Goal: Information Seeking & Learning: Learn about a topic

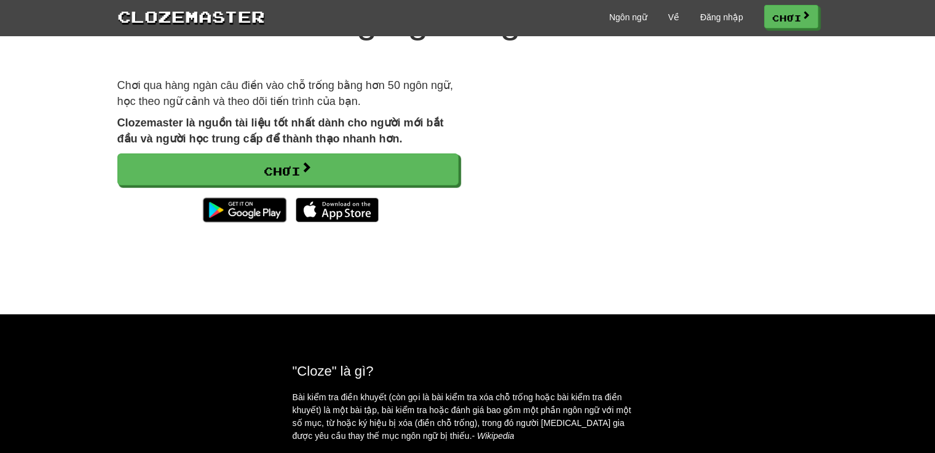
scroll to position [61, 0]
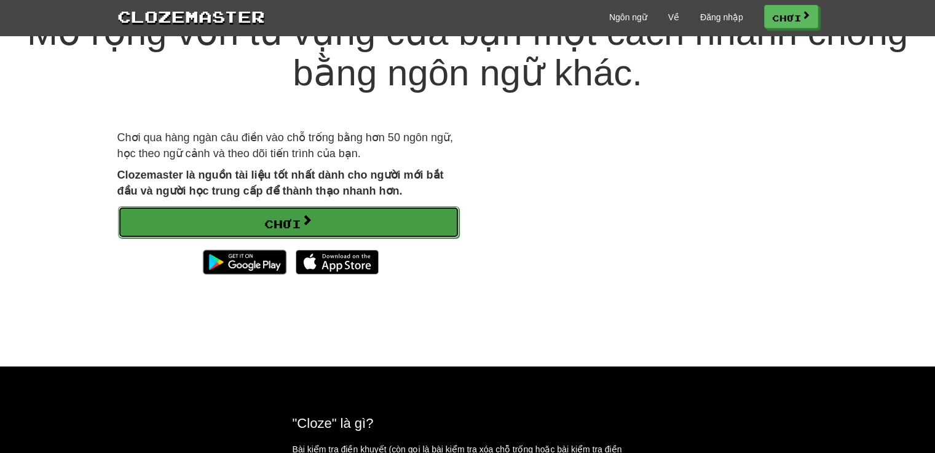
click at [388, 226] on link "Chơi" at bounding box center [288, 222] width 341 height 32
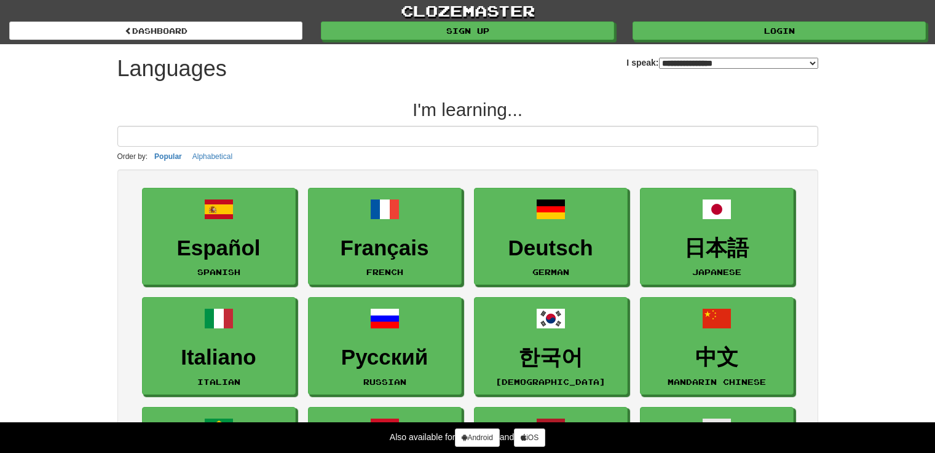
select select "*******"
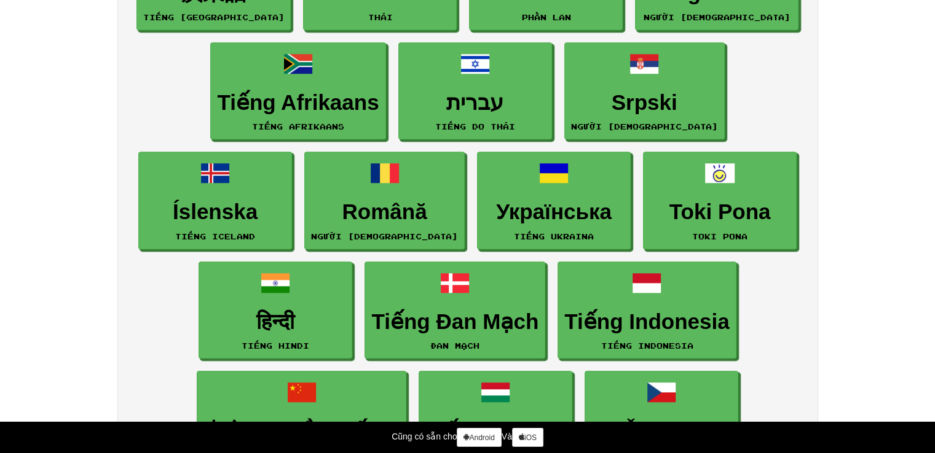
scroll to position [1106, 0]
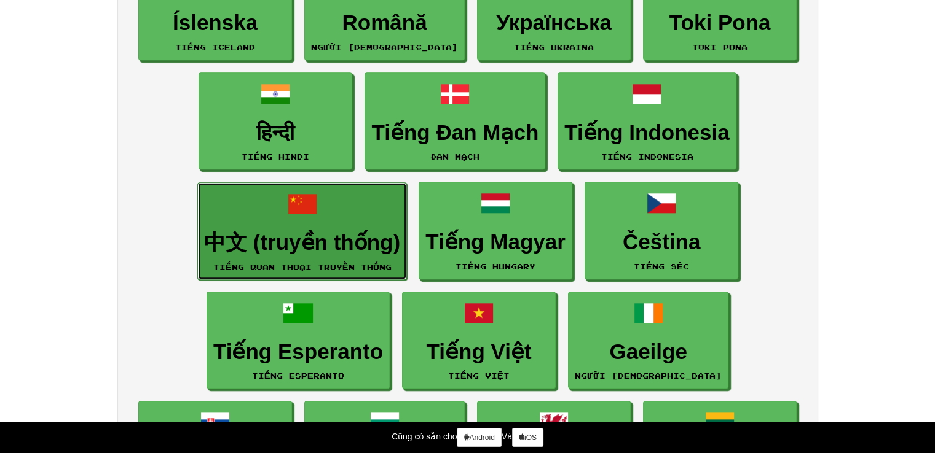
click at [315, 235] on font "中文 (truyền thống)" at bounding box center [302, 242] width 196 height 24
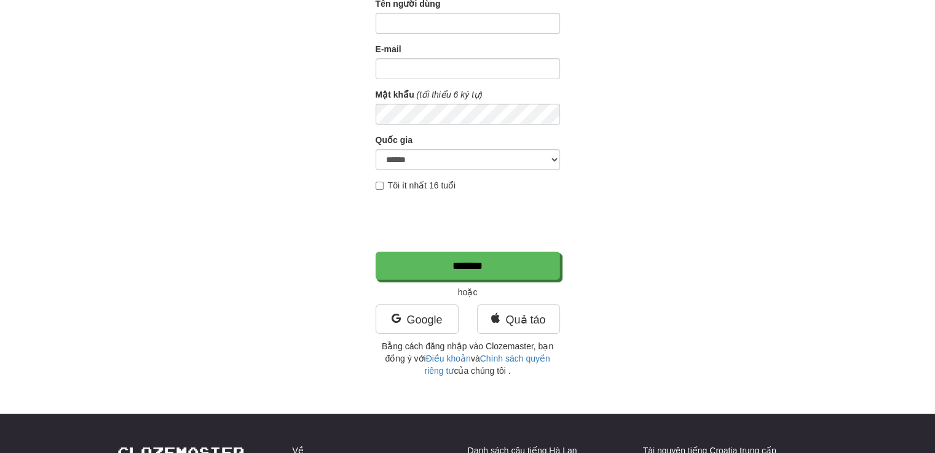
scroll to position [123, 0]
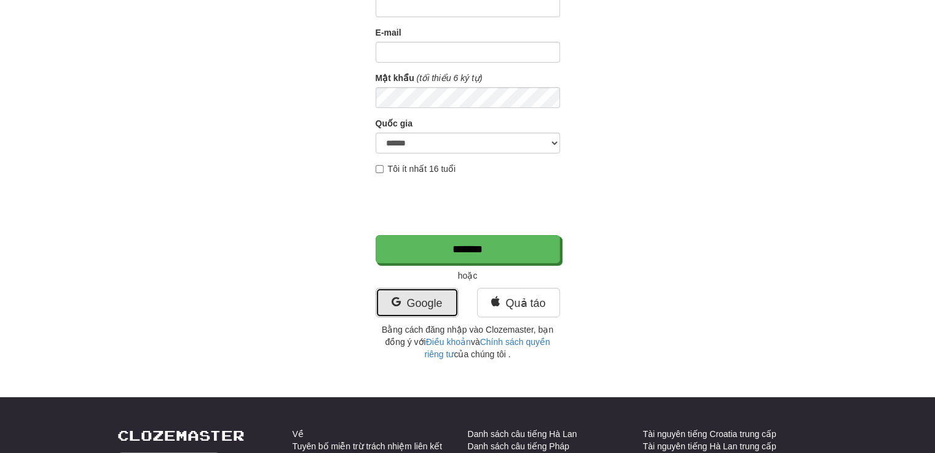
click at [435, 304] on font "Google" at bounding box center [424, 303] width 36 height 12
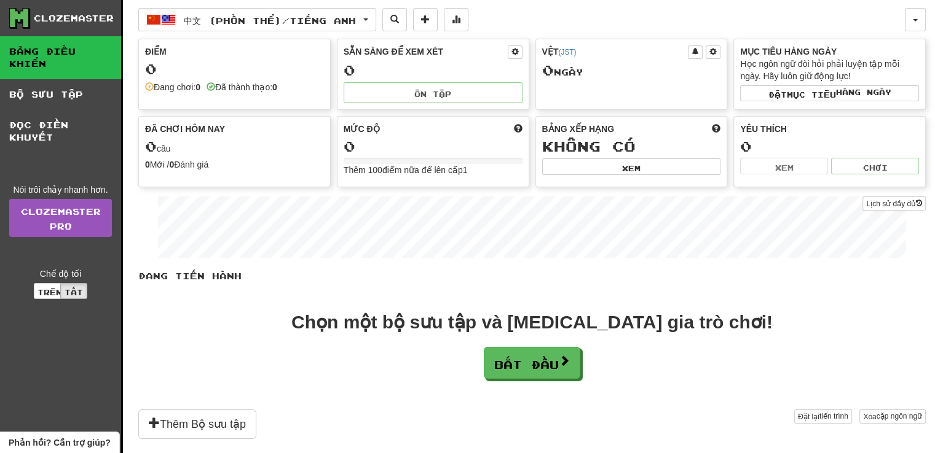
click at [171, 72] on div "0" at bounding box center [234, 68] width 179 height 15
click at [188, 89] on font "Đang chơi:" at bounding box center [175, 87] width 42 height 10
click at [373, 15] on button "中文 (Phồn thể) / tiếng Anh" at bounding box center [257, 19] width 238 height 23
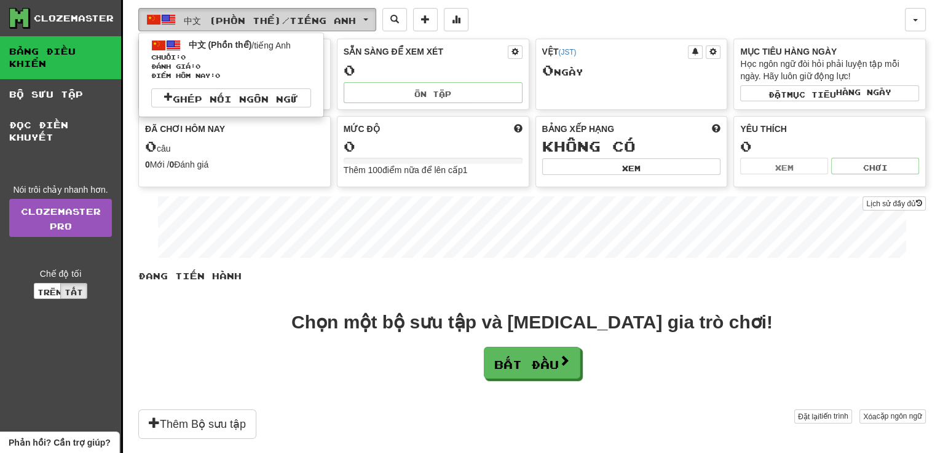
click at [376, 15] on button "中文 (Phồn thể) / tiếng Anh" at bounding box center [257, 19] width 238 height 23
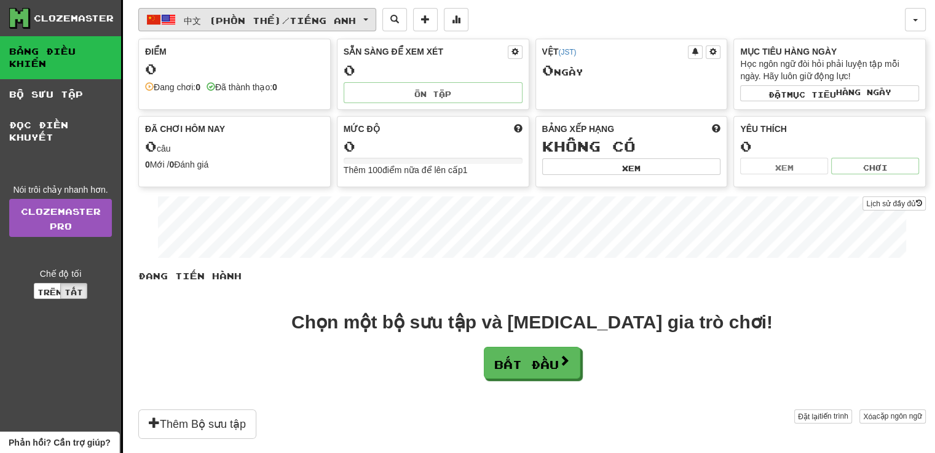
click at [375, 17] on button "中文 (Phồn thể) / tiếng Anh" at bounding box center [257, 19] width 238 height 23
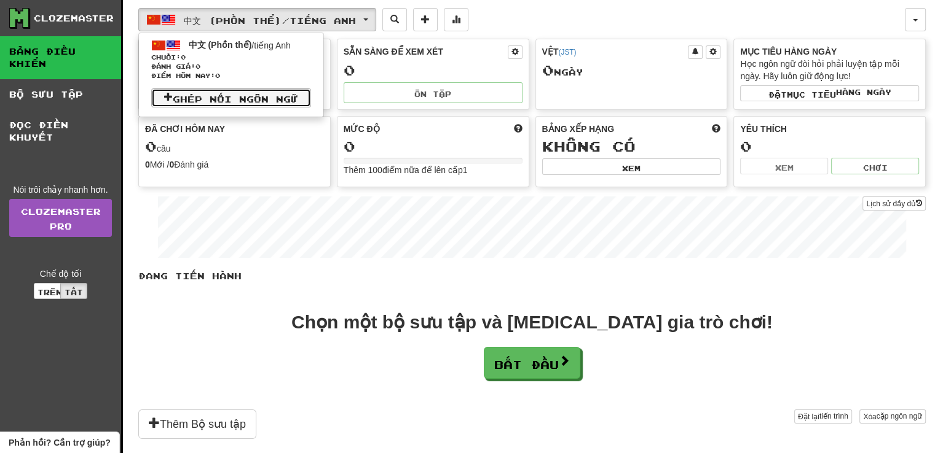
click at [239, 96] on font "Ghép nối ngôn ngữ" at bounding box center [235, 98] width 125 height 10
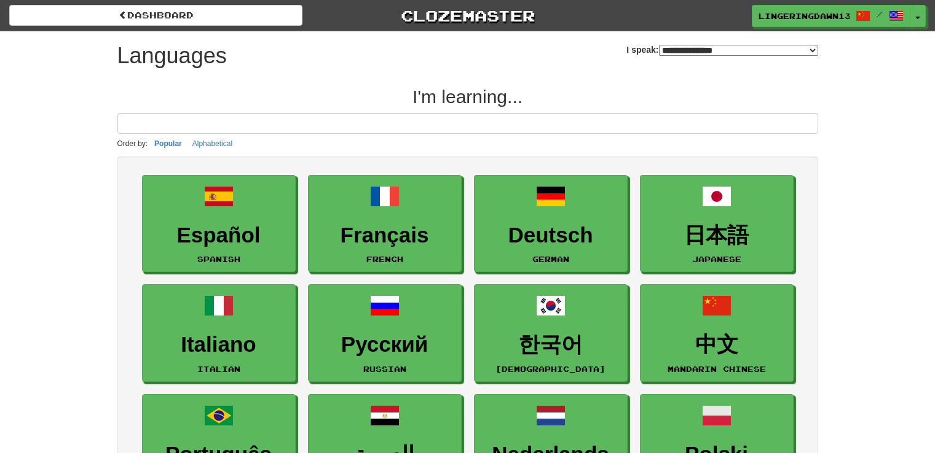
select select "*******"
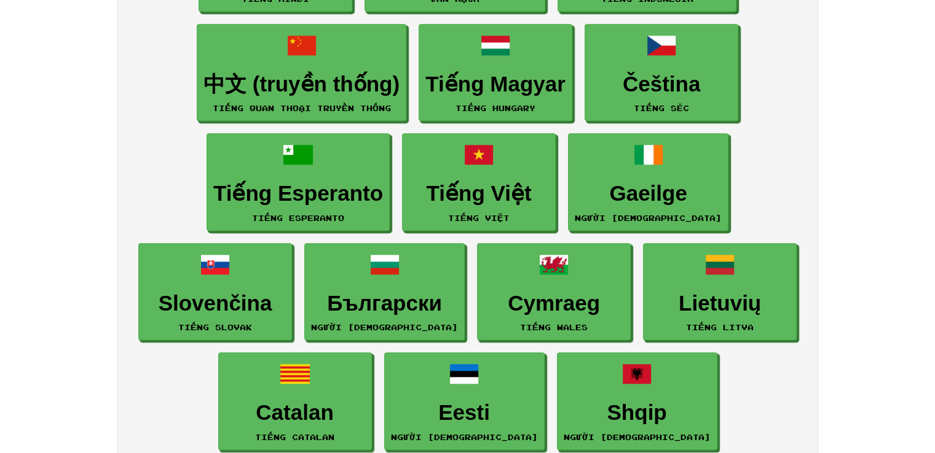
scroll to position [1229, 0]
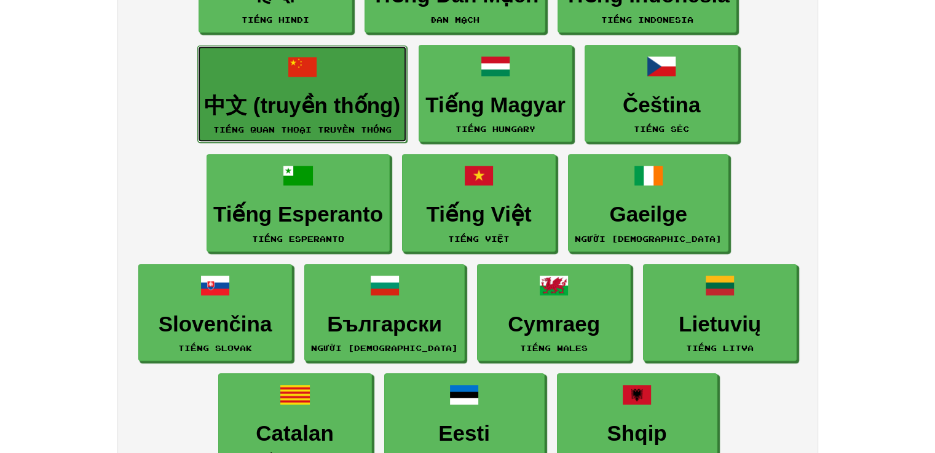
click at [301, 104] on font "中文 (truyền thống)" at bounding box center [302, 105] width 196 height 24
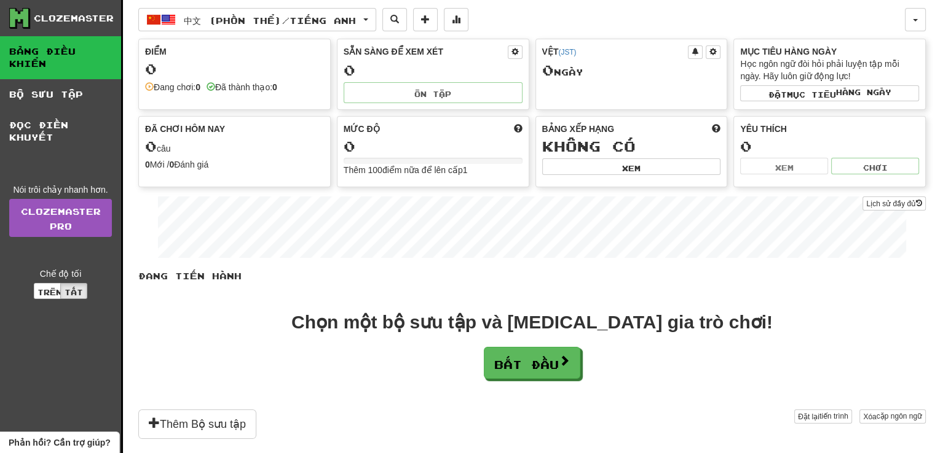
click at [396, 177] on div "Mức độ 0 Thêm 100 điểm nữa để lên cấp 1" at bounding box center [432, 150] width 191 height 66
click at [639, 85] on div "Vệt ( JST ) 0 Ngày ​" at bounding box center [631, 64] width 191 height 50
click at [90, 55] on link "Bảng điều khiển" at bounding box center [60, 57] width 121 height 43
click at [75, 86] on link "Bộ sưu tập" at bounding box center [60, 94] width 121 height 31
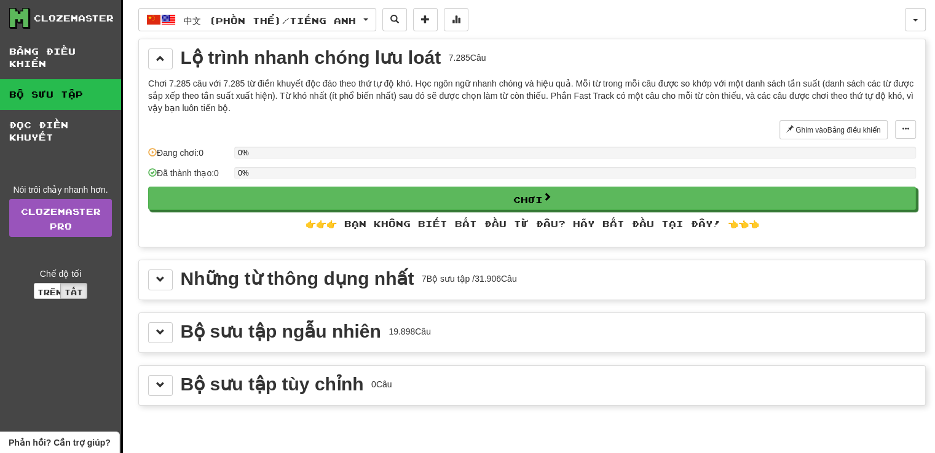
scroll to position [61, 0]
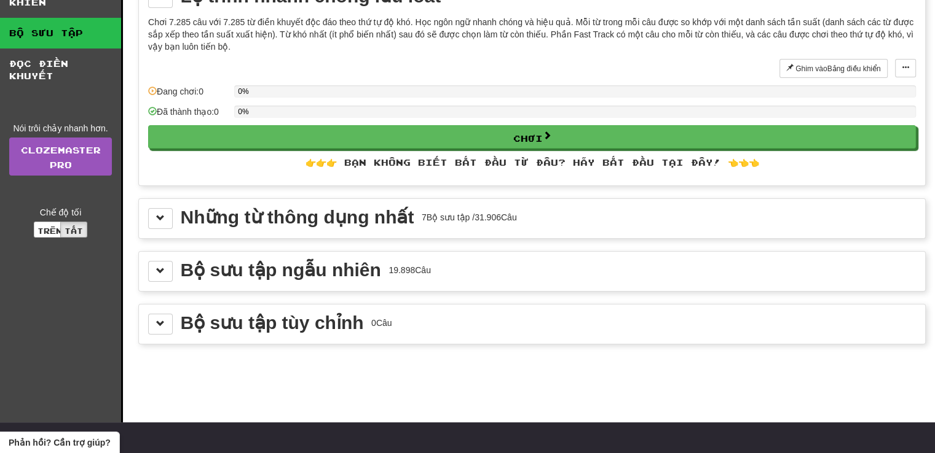
click at [372, 224] on font "Những từ thông dụng nhất" at bounding box center [298, 217] width 234 height 20
click at [152, 215] on button at bounding box center [160, 218] width 25 height 21
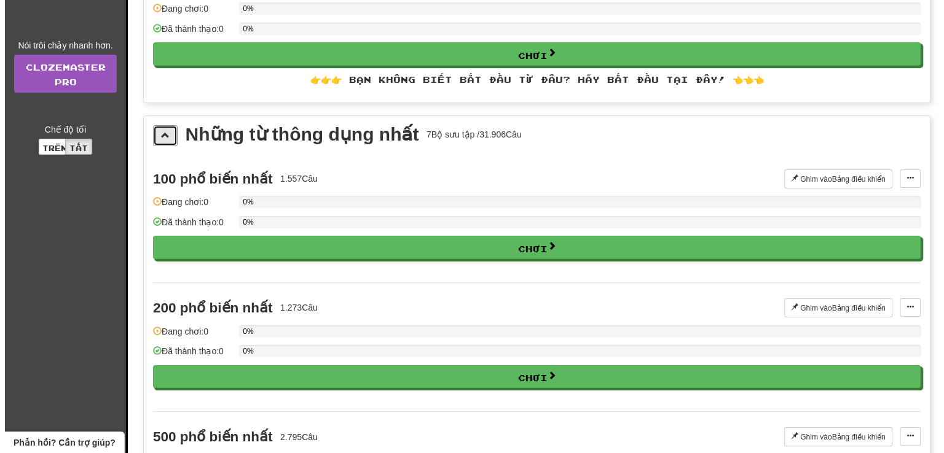
scroll to position [184, 0]
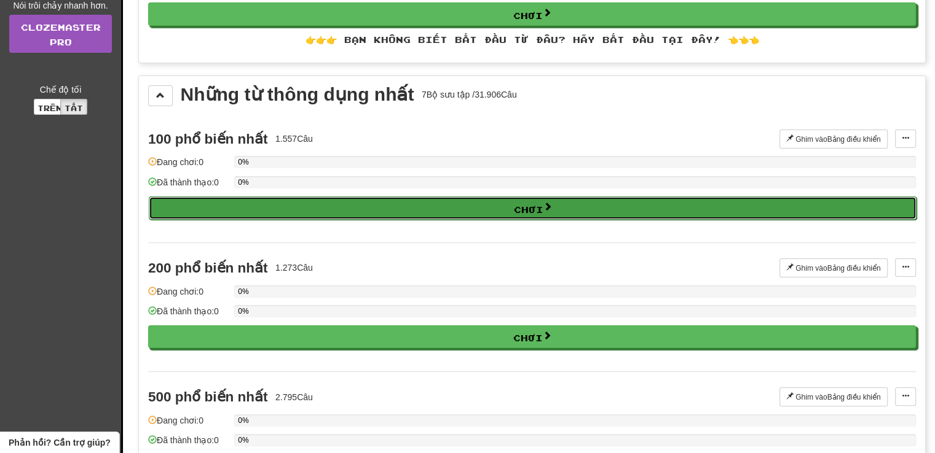
click at [456, 205] on button "Chơi" at bounding box center [532, 208] width 767 height 23
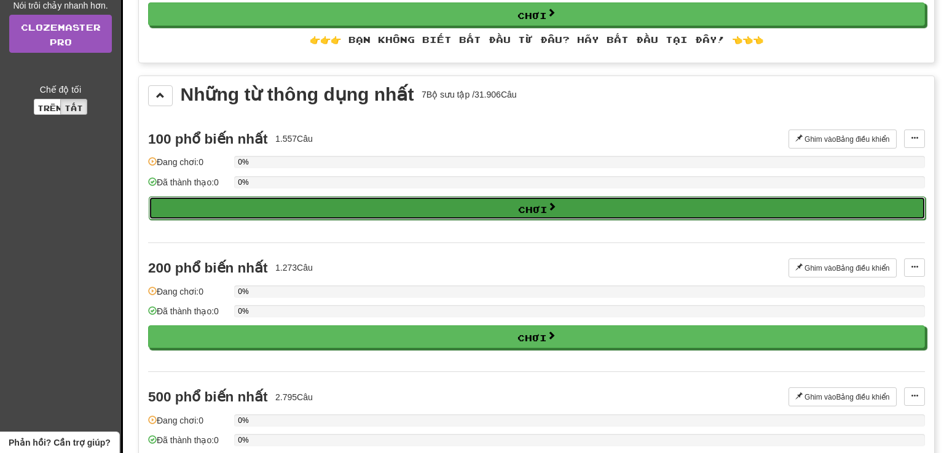
select select "**"
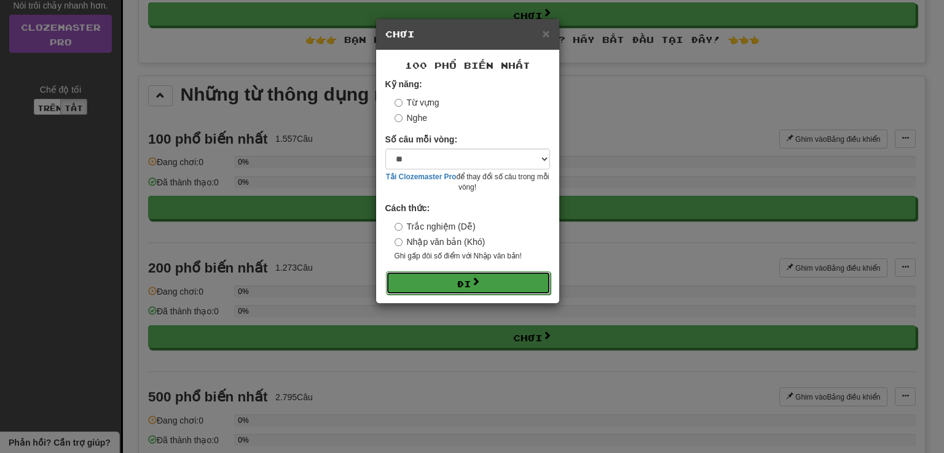
click at [457, 282] on font "Đi" at bounding box center [464, 284] width 15 height 10
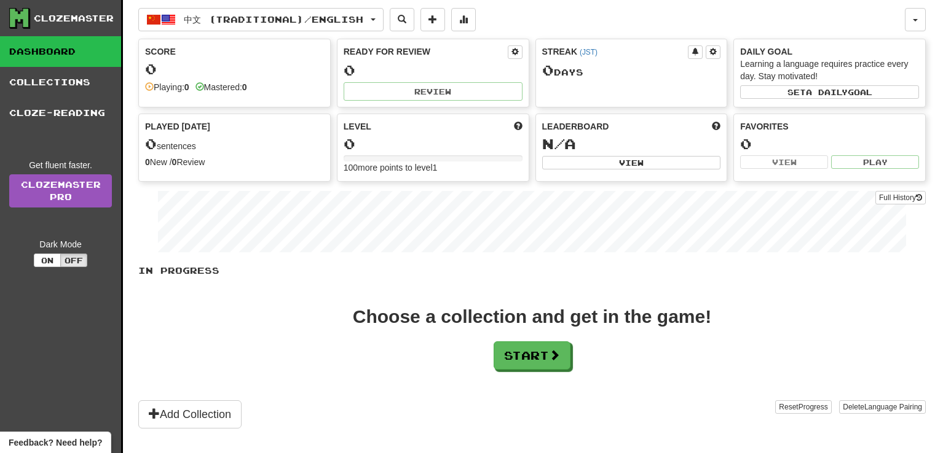
scroll to position [184, 0]
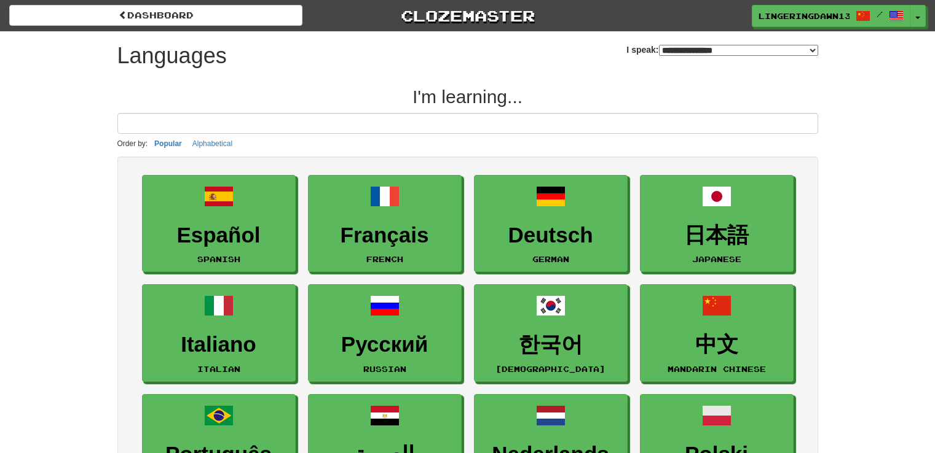
select select "*******"
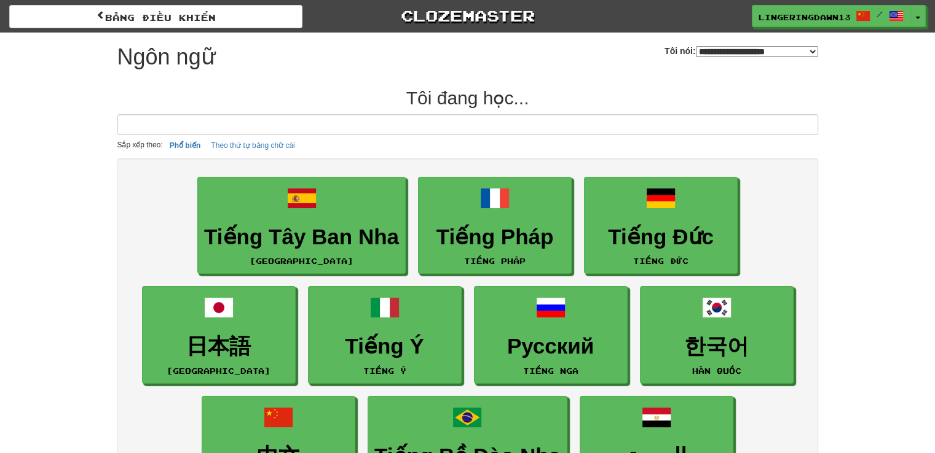
click at [407, 121] on input at bounding box center [467, 124] width 701 height 21
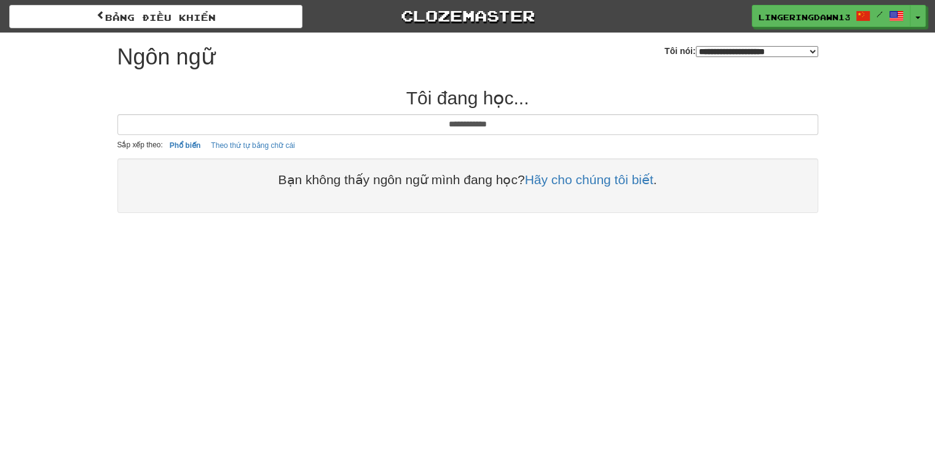
click at [549, 116] on input "**********" at bounding box center [467, 124] width 701 height 21
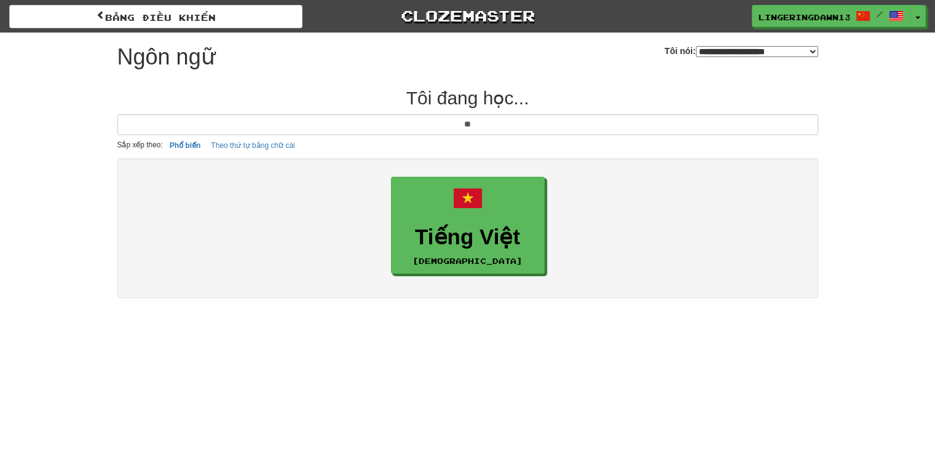
type input "*"
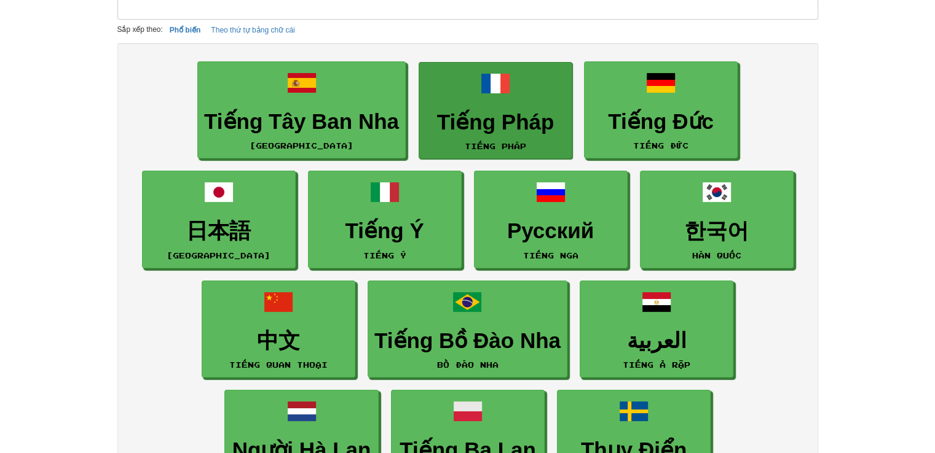
scroll to position [184, 0]
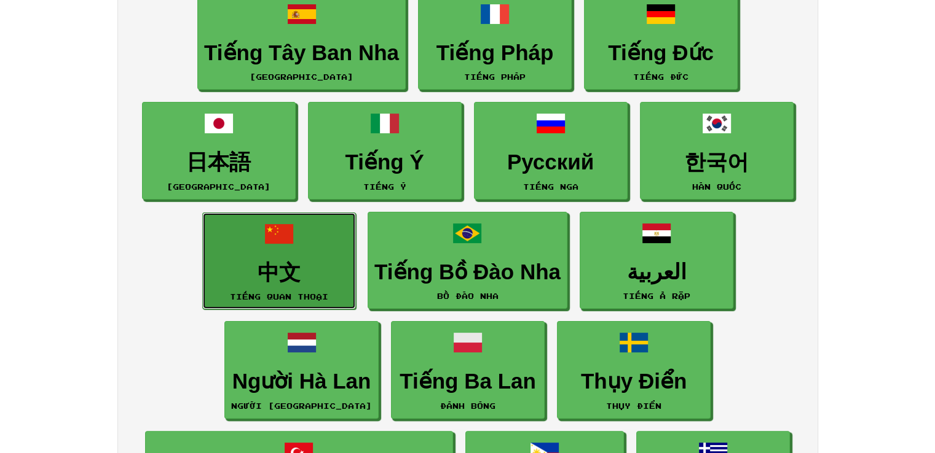
click at [324, 268] on h3 "中文" at bounding box center [279, 273] width 140 height 24
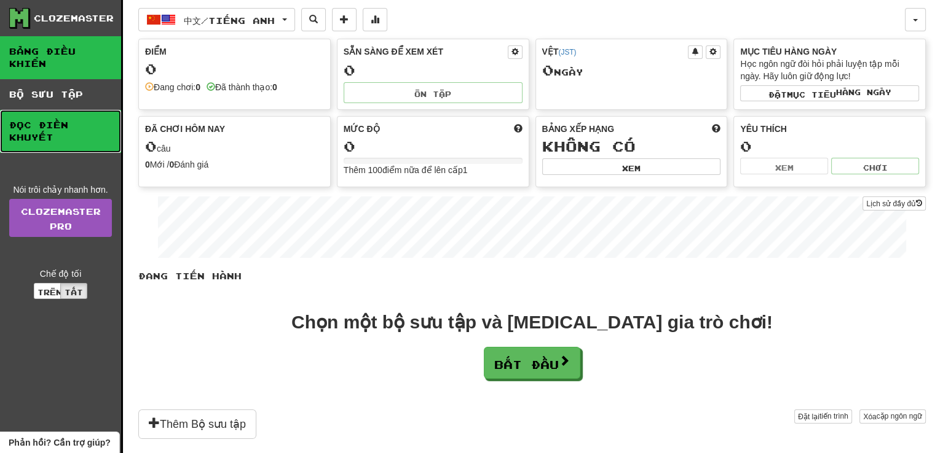
click at [78, 138] on link "Đọc điền khuyết" at bounding box center [60, 131] width 121 height 43
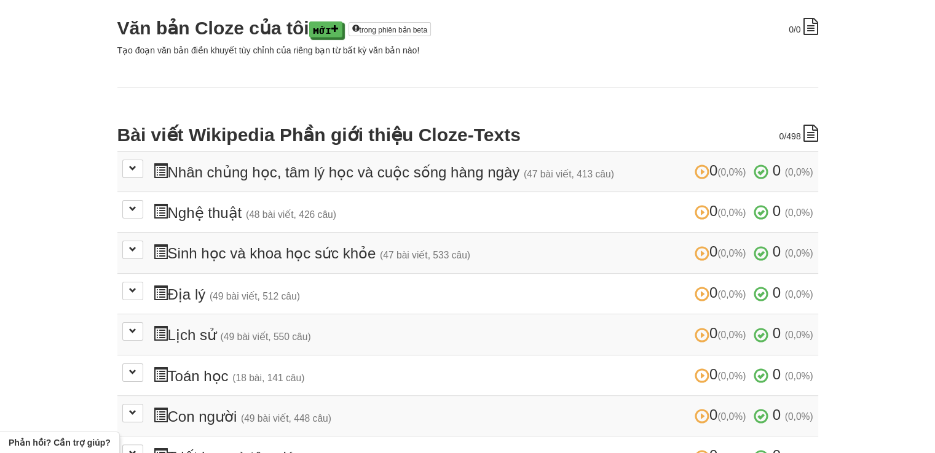
scroll to position [184, 0]
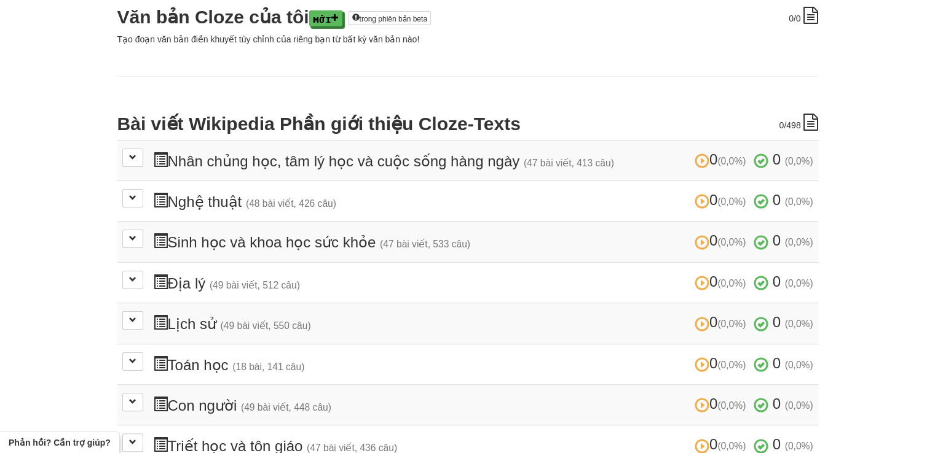
click at [477, 200] on h3 "0 (0,0%) 0 (0,0%) Nghệ thuật (48 bài viết, 426 câu) 0 (0,0%) 0 (0,0%)" at bounding box center [483, 201] width 660 height 18
click at [221, 208] on font "Nghệ thuật" at bounding box center [205, 202] width 74 height 17
click at [133, 195] on span at bounding box center [132, 197] width 7 height 7
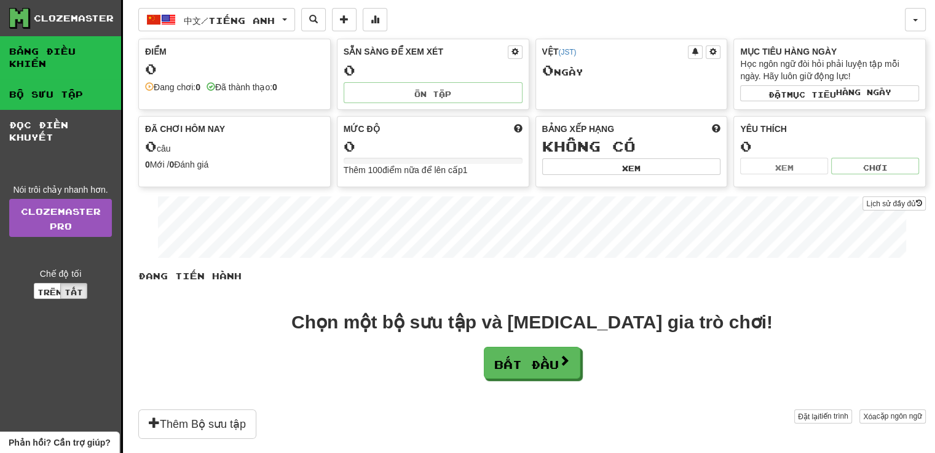
click at [50, 96] on font "Bộ sưu tập" at bounding box center [46, 94] width 74 height 10
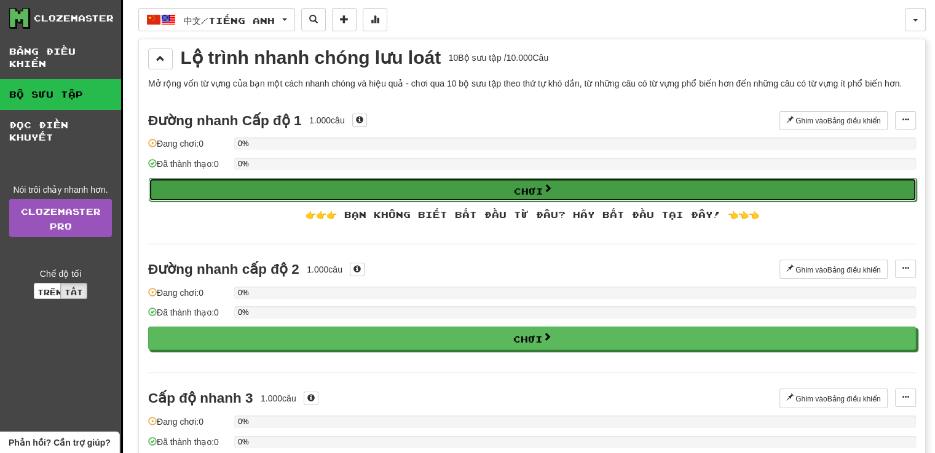
click at [451, 189] on button "Chơi" at bounding box center [532, 189] width 767 height 23
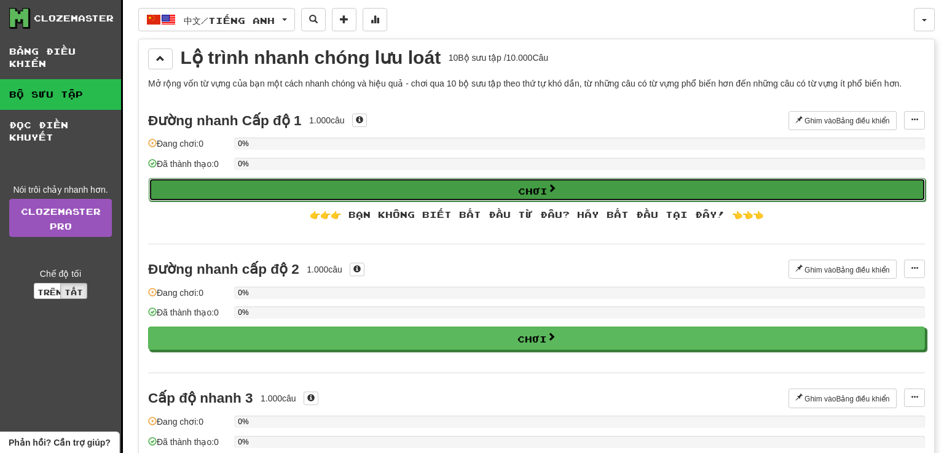
select select "**"
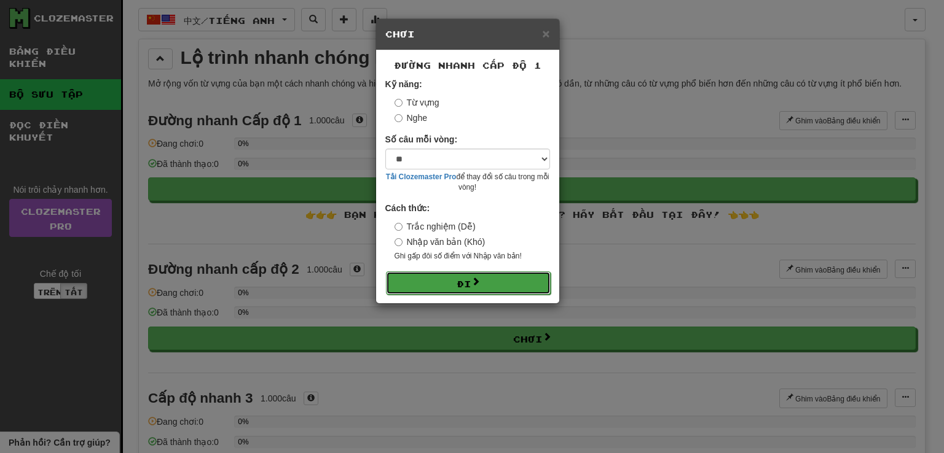
click at [462, 279] on font "Đi" at bounding box center [464, 284] width 15 height 10
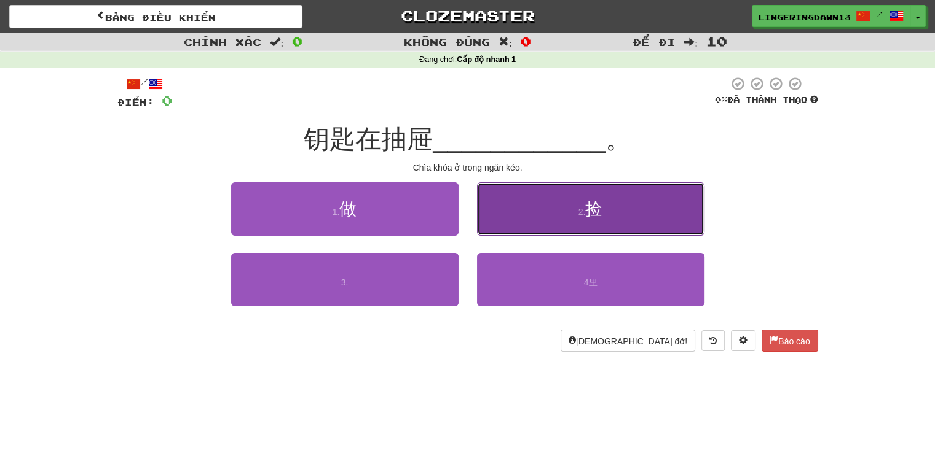
click at [567, 204] on button "2 . 捡" at bounding box center [590, 209] width 227 height 53
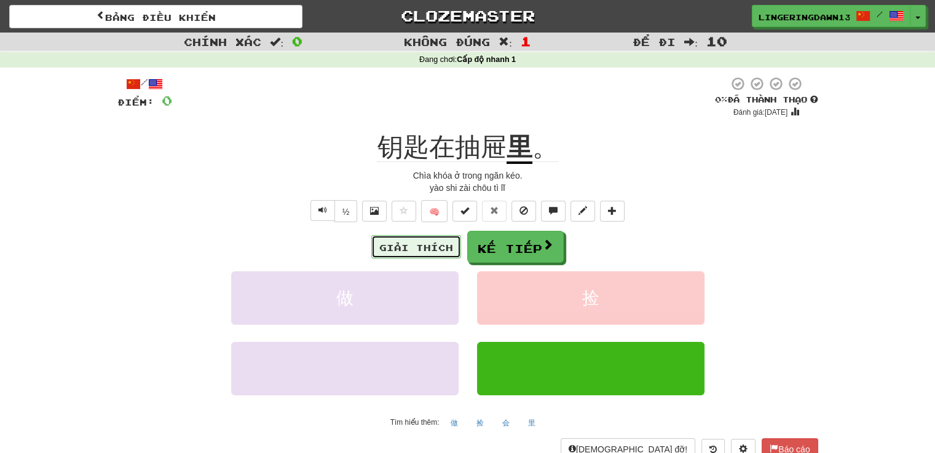
click at [430, 245] on font "Giải thích" at bounding box center [416, 248] width 74 height 10
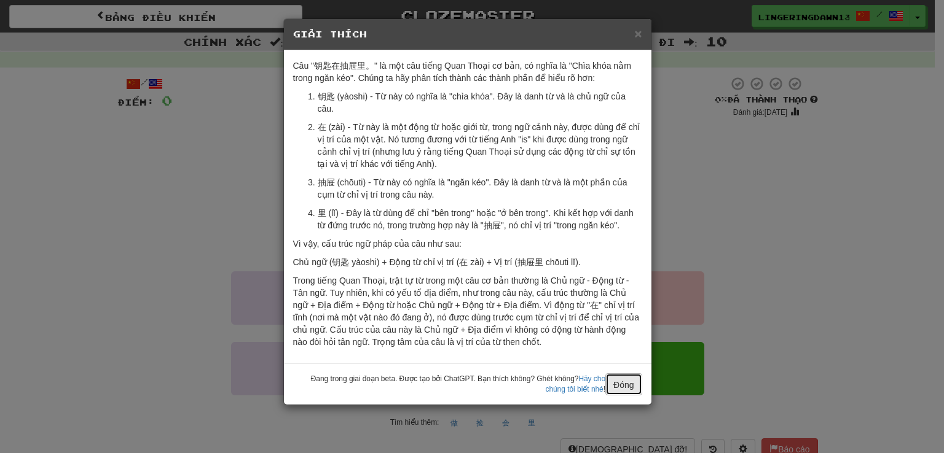
click at [622, 387] on font "Đóng" at bounding box center [623, 385] width 20 height 10
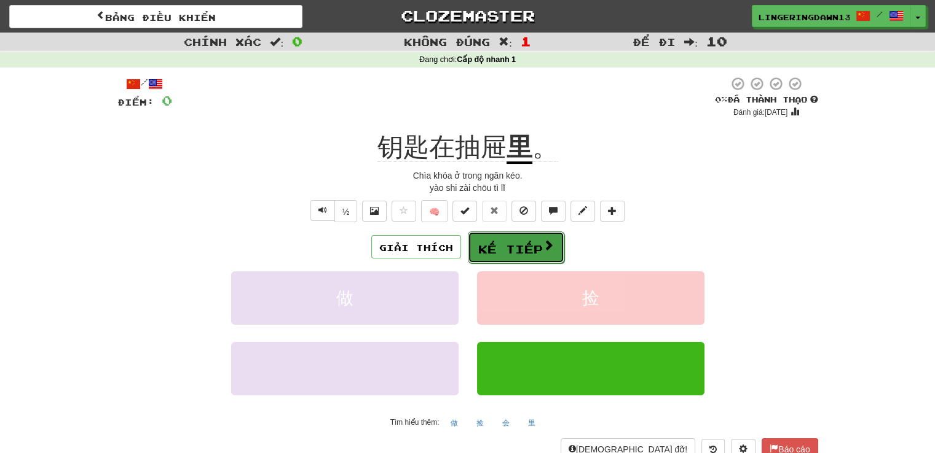
click at [511, 245] on font "Kế tiếp" at bounding box center [510, 250] width 65 height 14
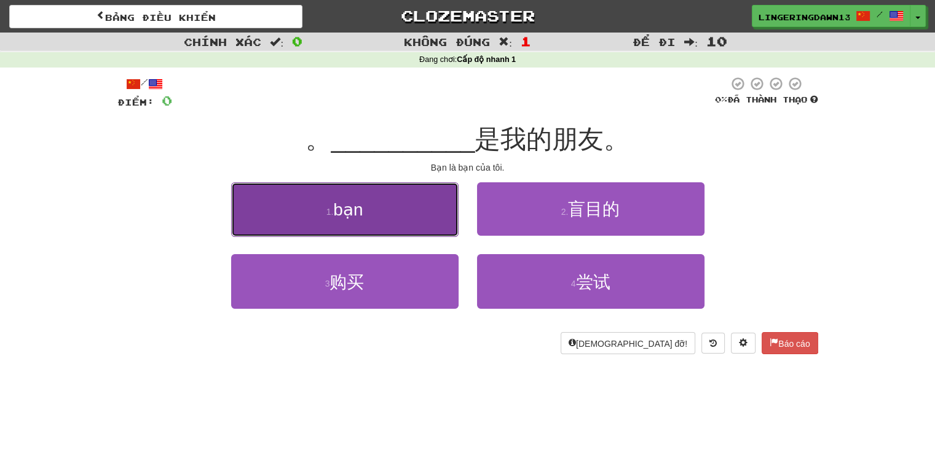
click at [398, 210] on button "1. bạn ​" at bounding box center [344, 210] width 227 height 55
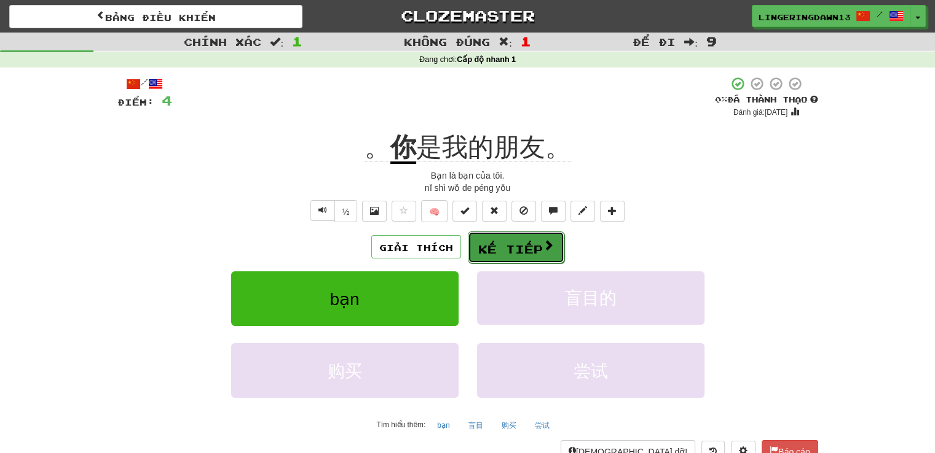
click at [512, 237] on button "Kế tiếp" at bounding box center [516, 248] width 96 height 32
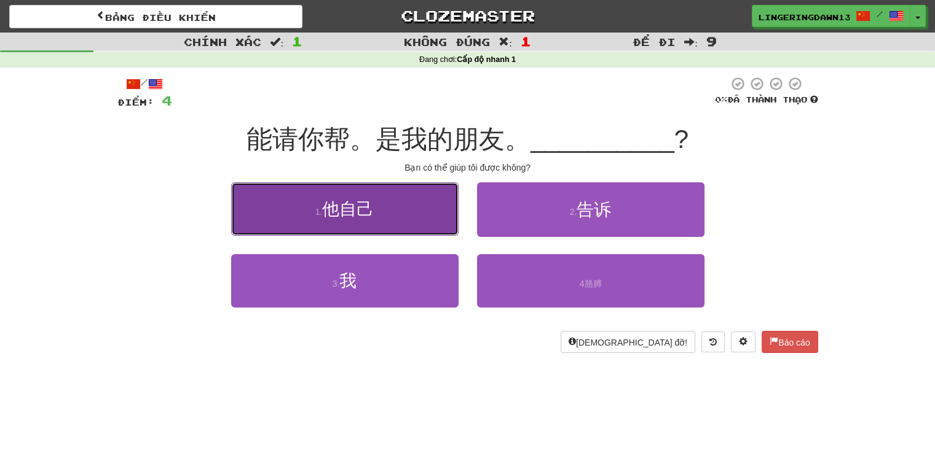
click at [412, 200] on button "1 . 他自己" at bounding box center [344, 209] width 227 height 53
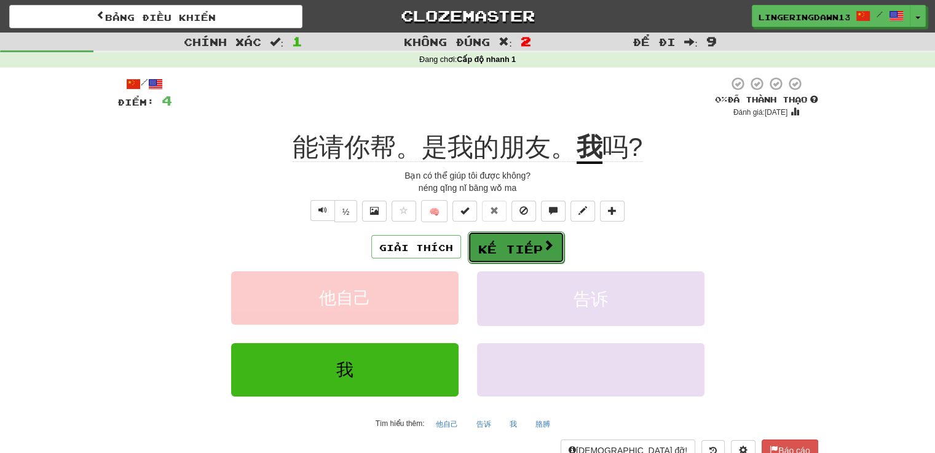
click at [506, 249] on font "Kế tiếp" at bounding box center [510, 250] width 65 height 14
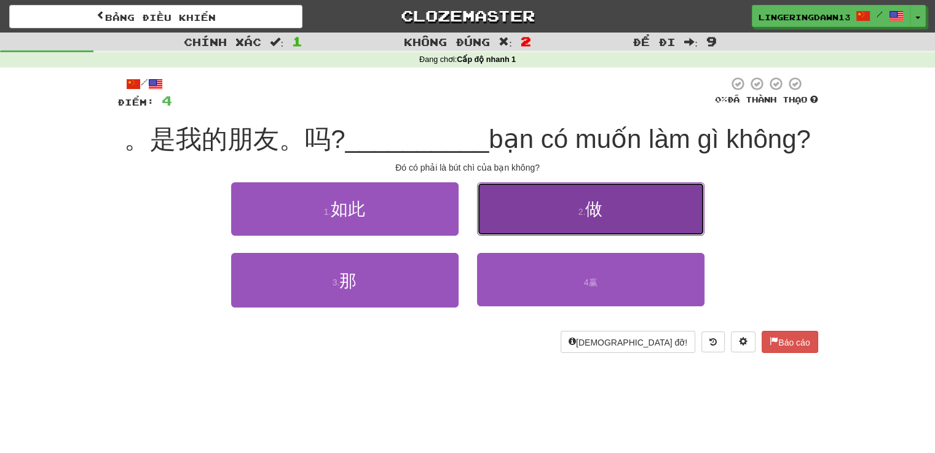
click at [575, 215] on button "2 . 做" at bounding box center [590, 209] width 227 height 53
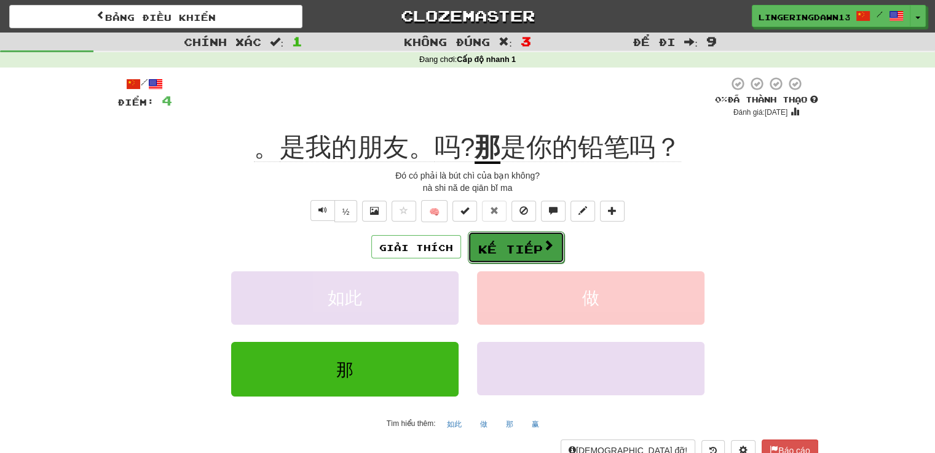
click at [546, 246] on span at bounding box center [548, 245] width 11 height 11
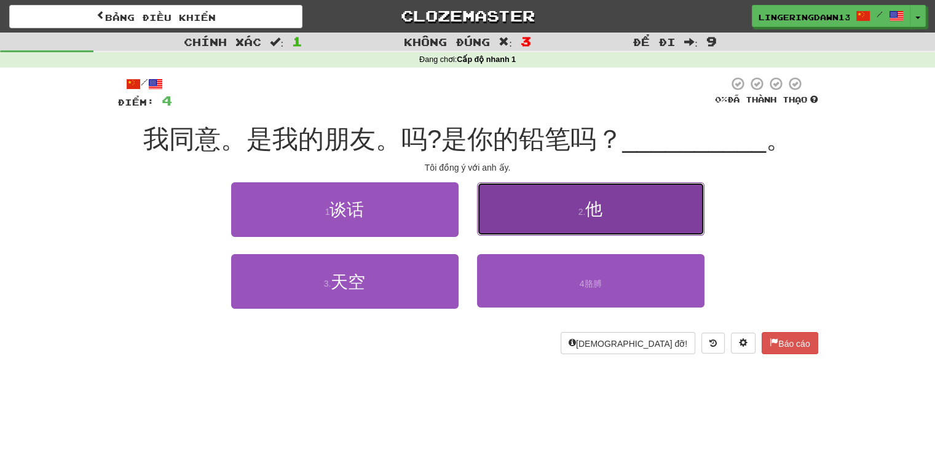
click at [601, 217] on font "他" at bounding box center [593, 209] width 17 height 19
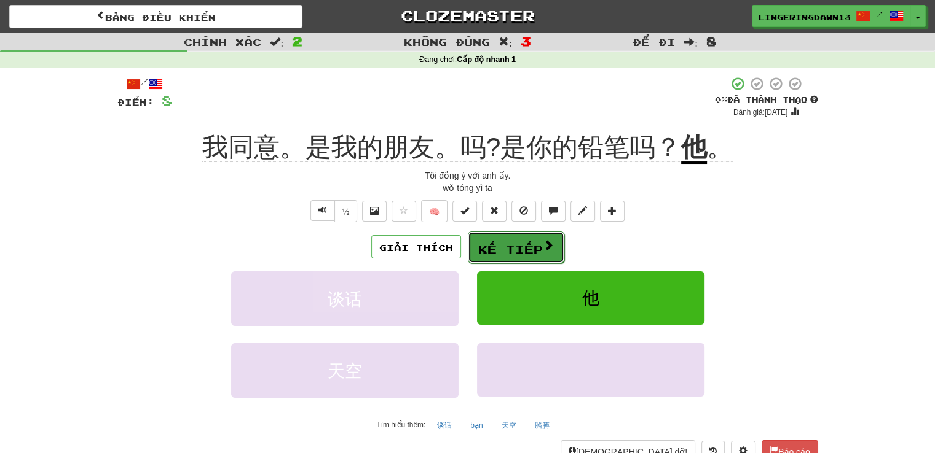
click at [538, 250] on font "Kế tiếp" at bounding box center [510, 250] width 65 height 14
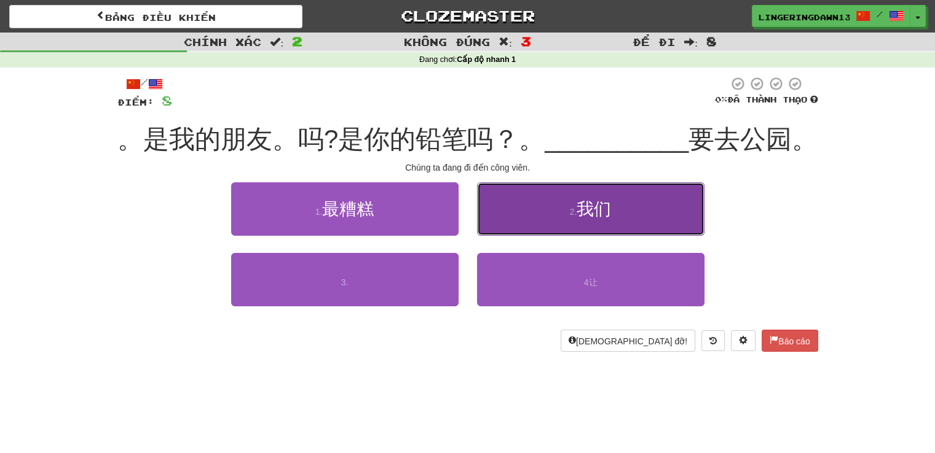
click at [616, 207] on button "2 . 我们" at bounding box center [590, 209] width 227 height 53
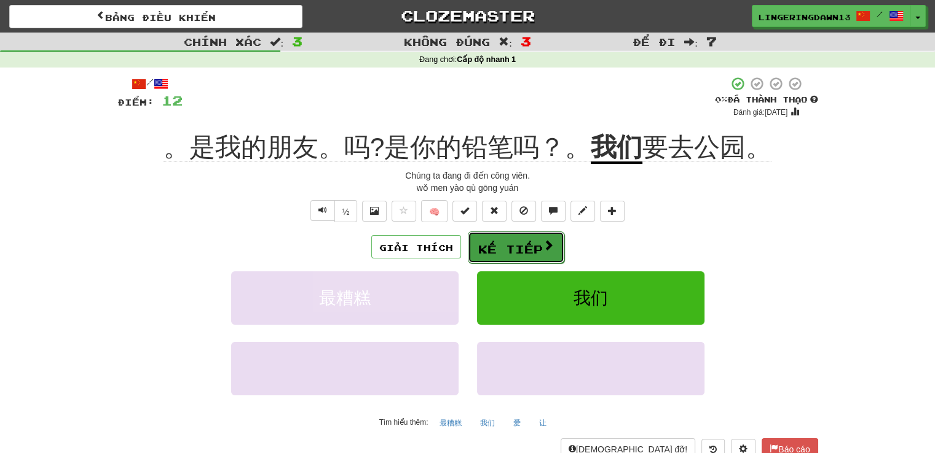
click at [533, 237] on button "Kế tiếp" at bounding box center [516, 248] width 96 height 32
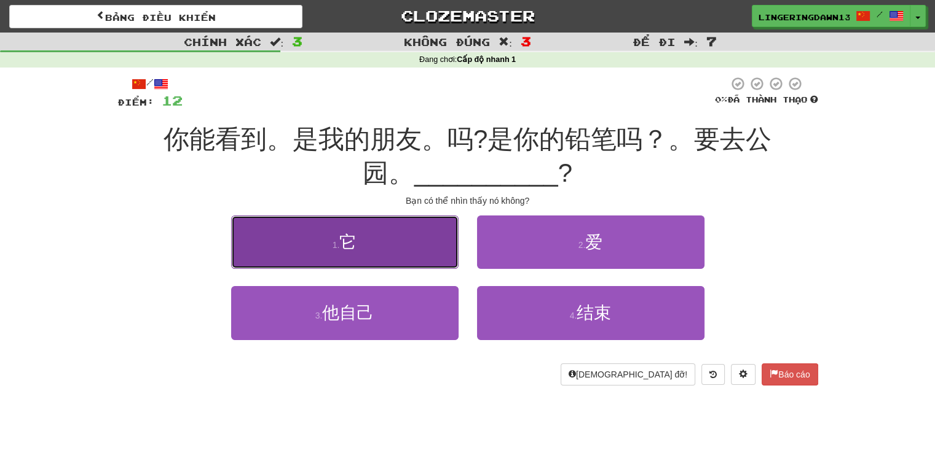
click at [388, 249] on button "1 . 它" at bounding box center [344, 242] width 227 height 53
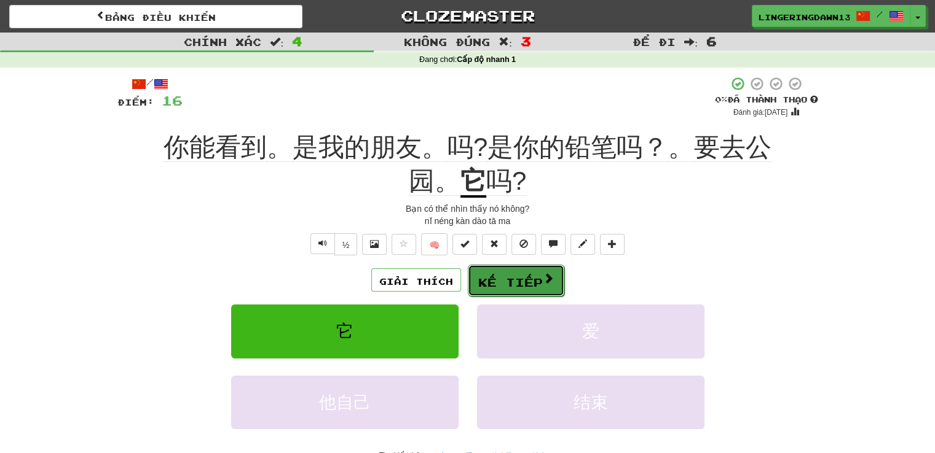
click at [519, 276] on font "Kế tiếp" at bounding box center [510, 283] width 65 height 14
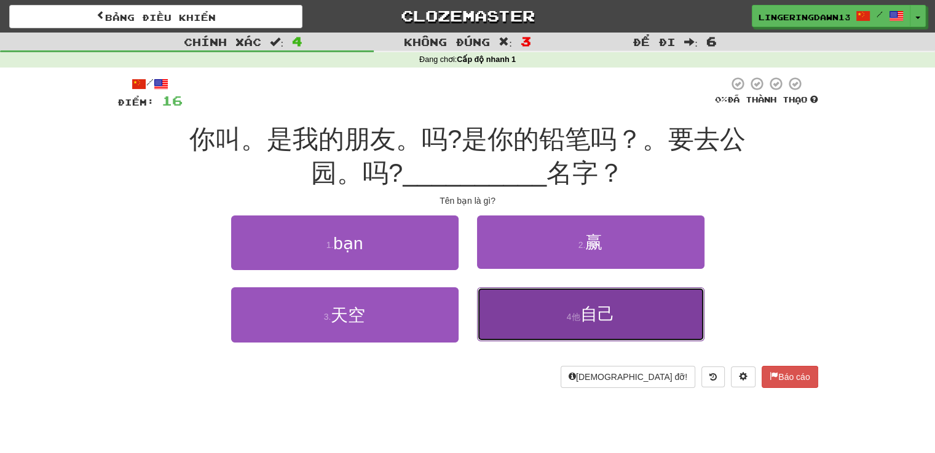
click at [578, 303] on button "4 他 自己" at bounding box center [590, 314] width 227 height 53
